Goal: Task Accomplishment & Management: Use online tool/utility

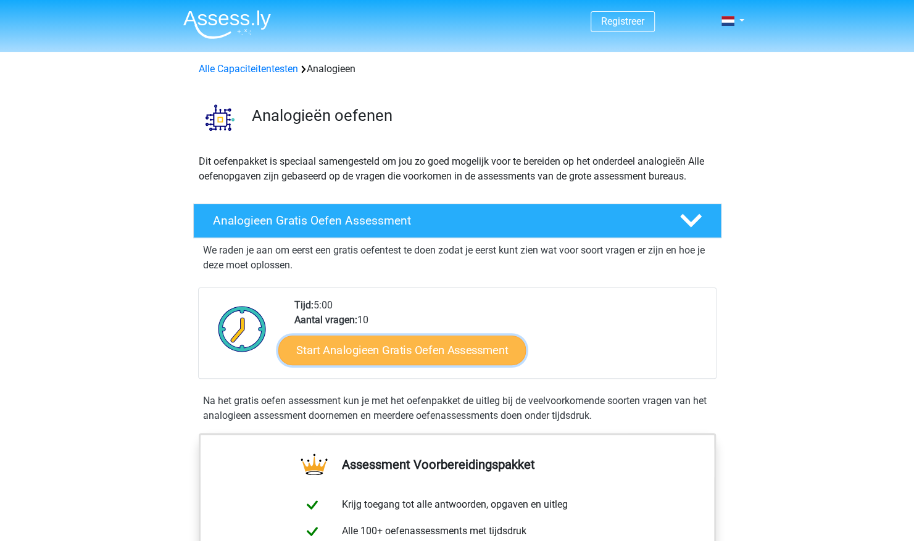
click at [441, 348] on link "Start Analogieen Gratis Oefen Assessment" at bounding box center [401, 350] width 247 height 30
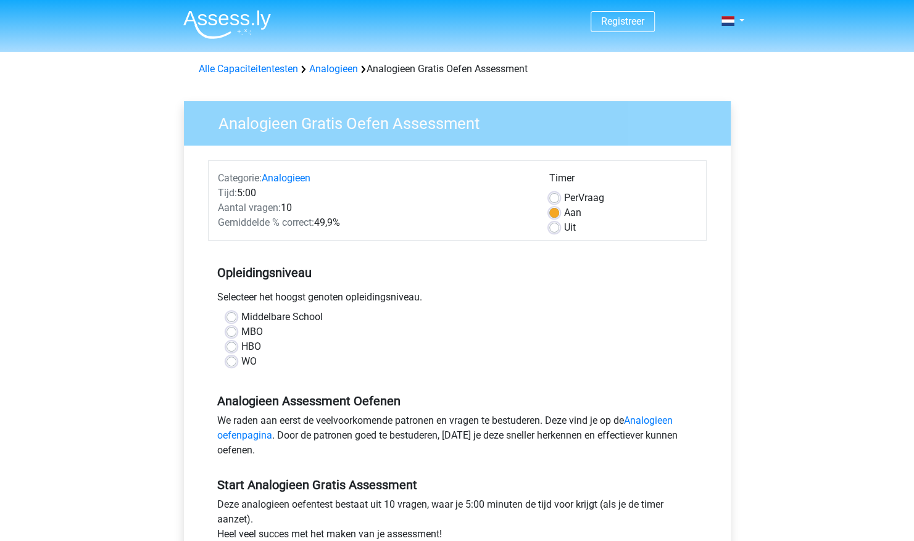
click at [253, 362] on label "WO" at bounding box center [248, 361] width 15 height 15
click at [236, 362] on input "WO" at bounding box center [232, 360] width 10 height 12
radio input "true"
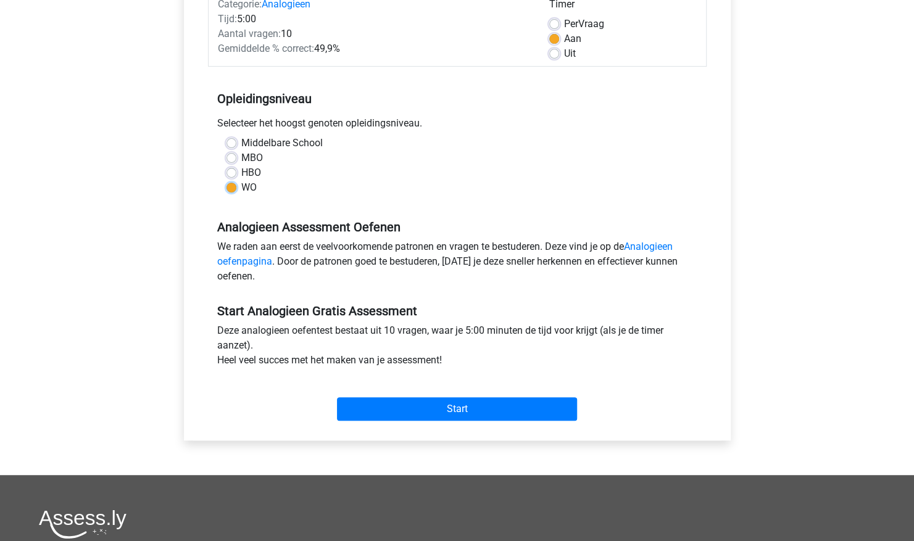
scroll to position [181, 0]
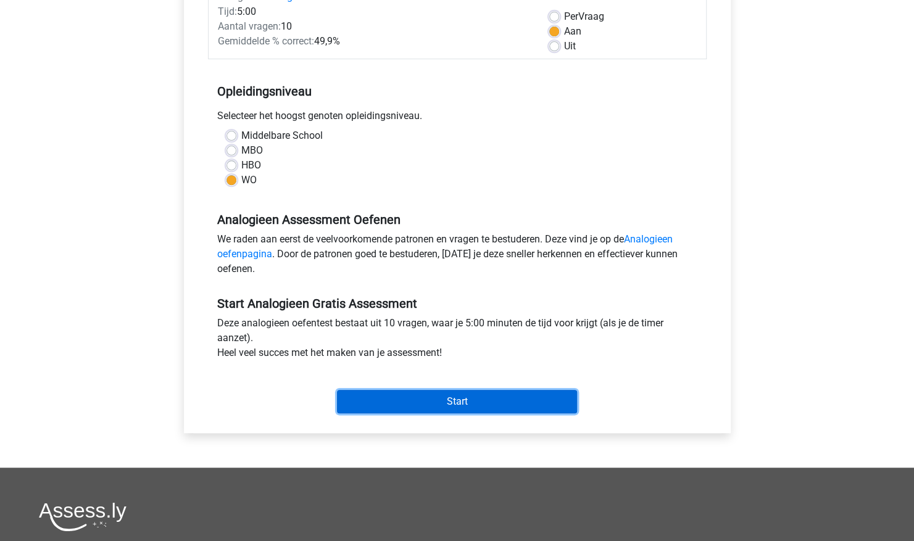
click at [469, 402] on input "Start" at bounding box center [457, 401] width 240 height 23
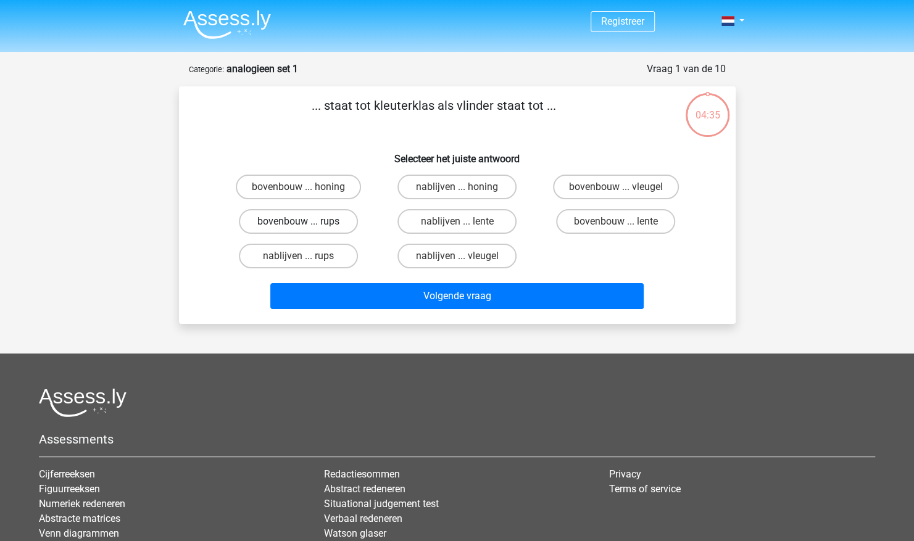
click at [309, 225] on label "bovenbouw ... rups" at bounding box center [298, 221] width 119 height 25
click at [306, 225] on input "bovenbouw ... rups" at bounding box center [302, 226] width 8 height 8
radio input "true"
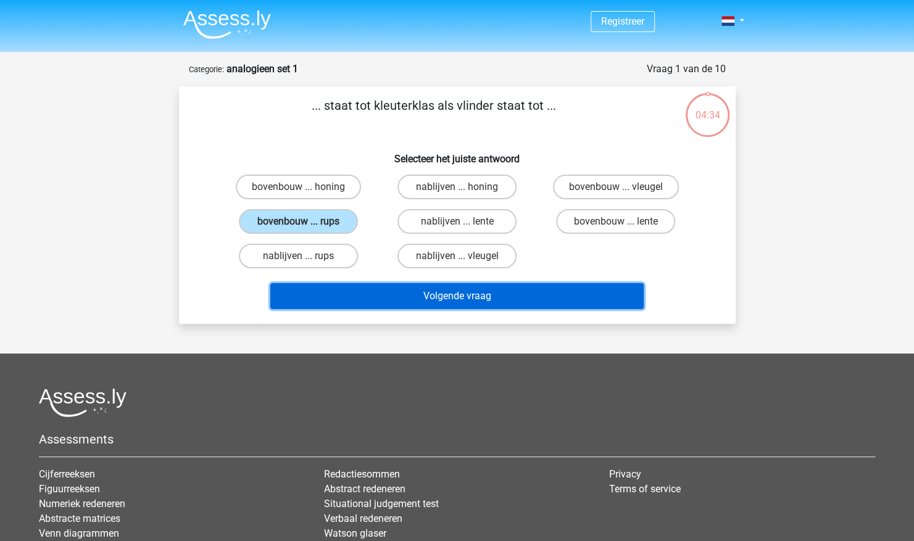
click at [472, 298] on button "Volgende vraag" at bounding box center [456, 296] width 373 height 26
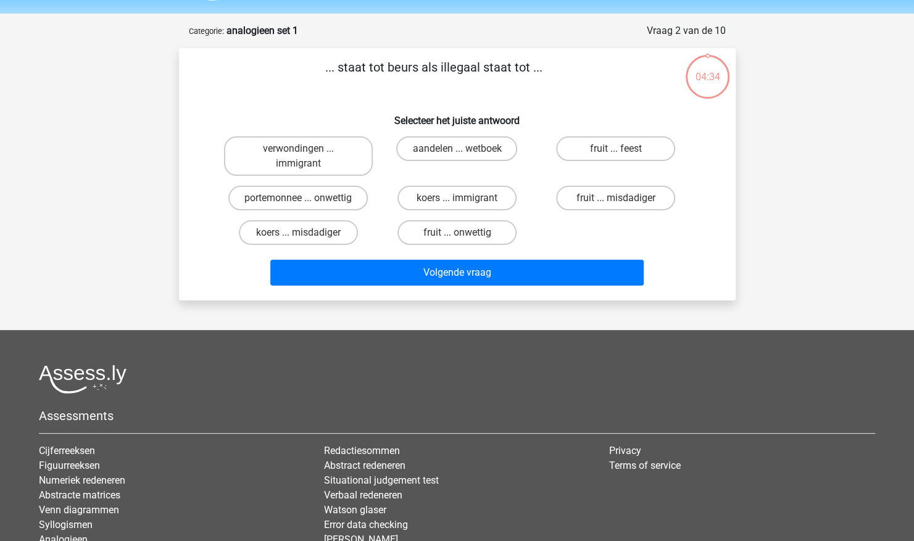
scroll to position [62, 0]
